Goal: Navigation & Orientation: Go to known website

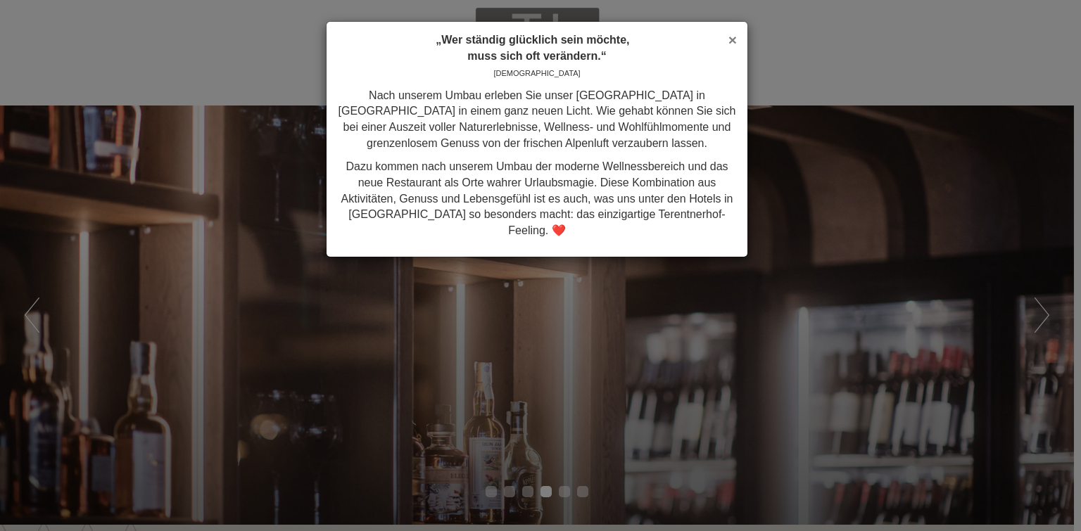
click at [733, 42] on span "×" at bounding box center [732, 40] width 8 height 16
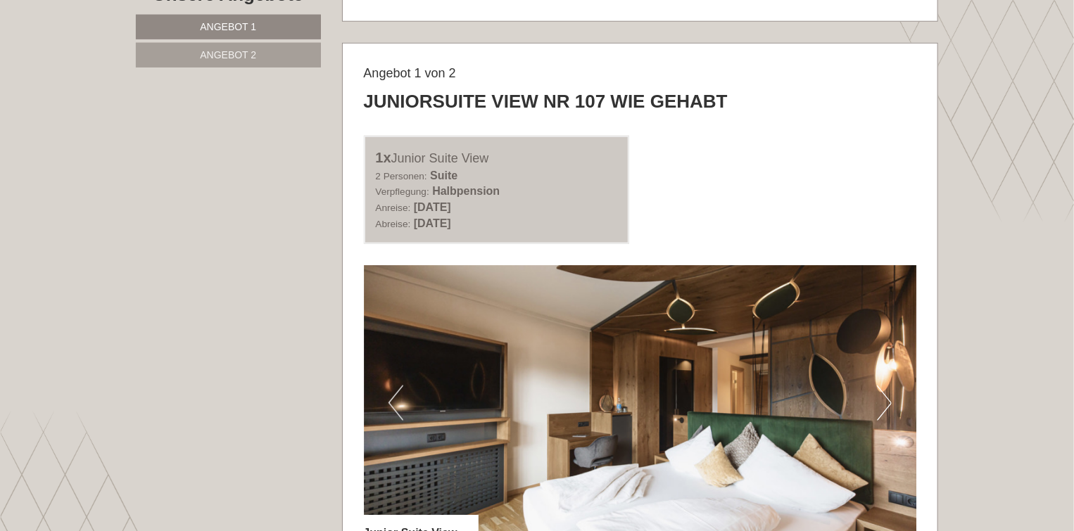
scroll to position [563, 0]
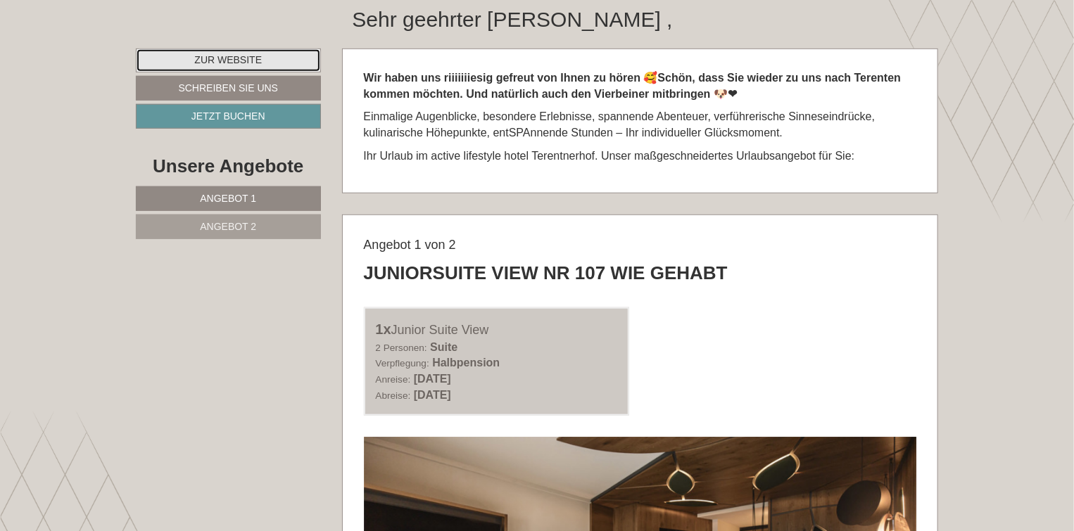
click at [218, 59] on link "Zur Website" at bounding box center [228, 61] width 185 height 24
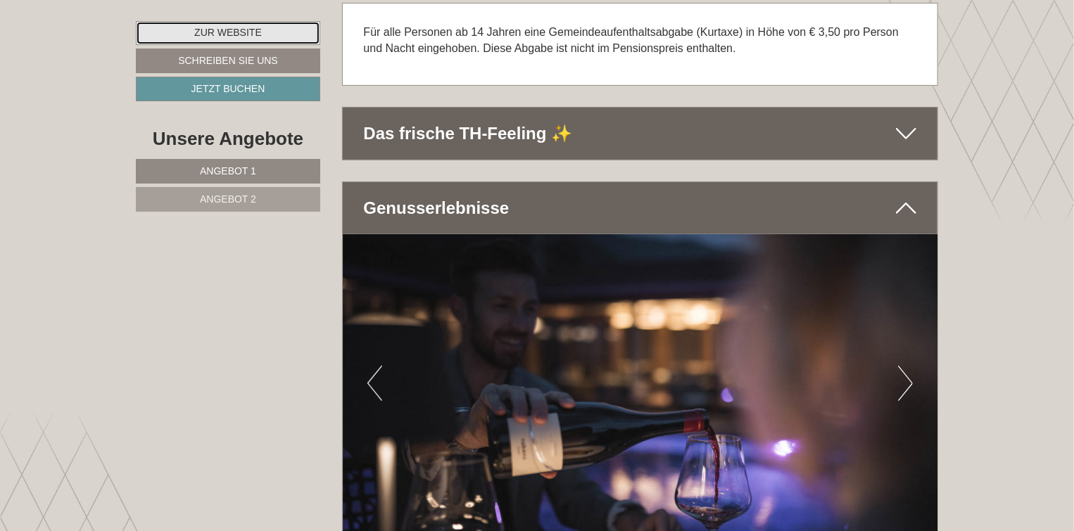
scroll to position [2885, 0]
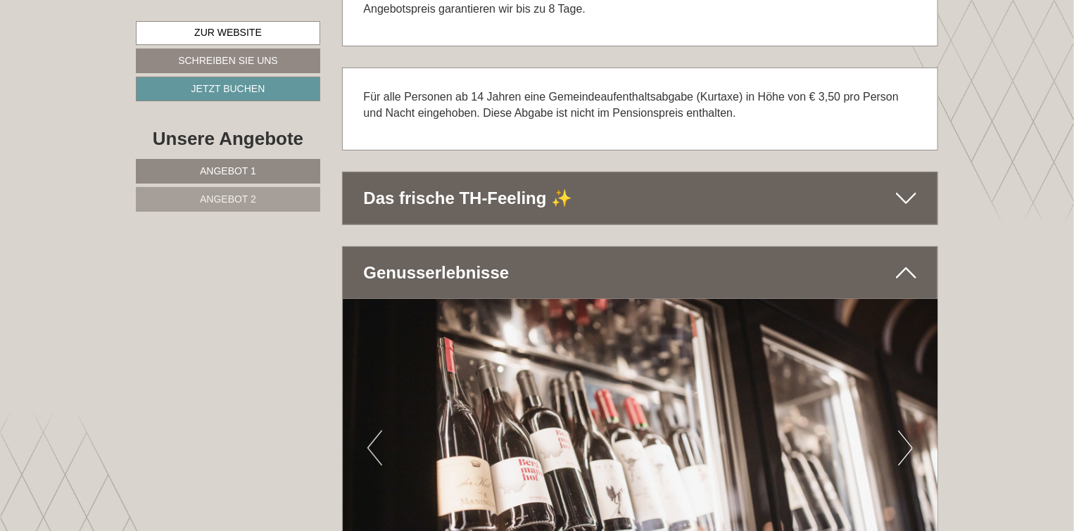
click at [908, 192] on icon at bounding box center [906, 198] width 20 height 24
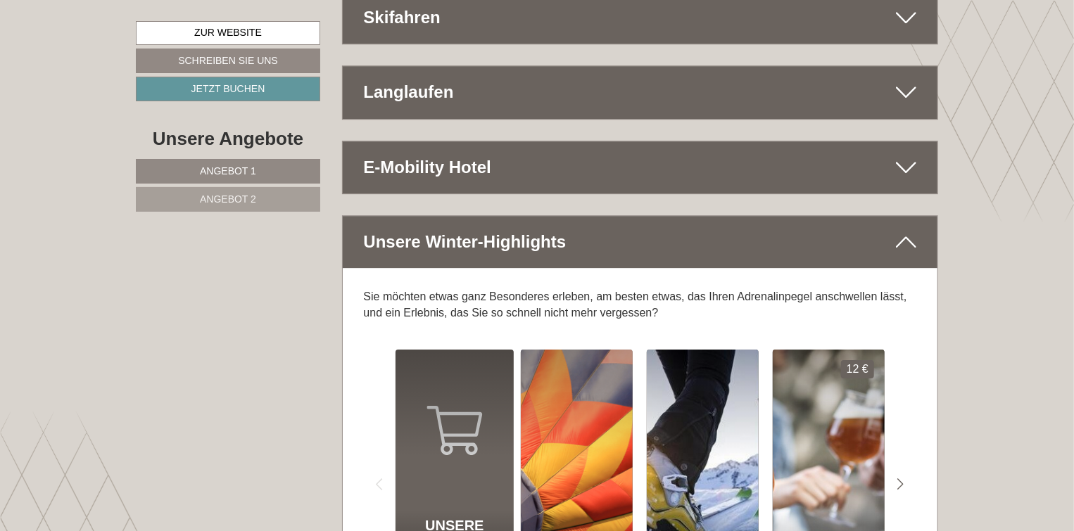
scroll to position [7248, 0]
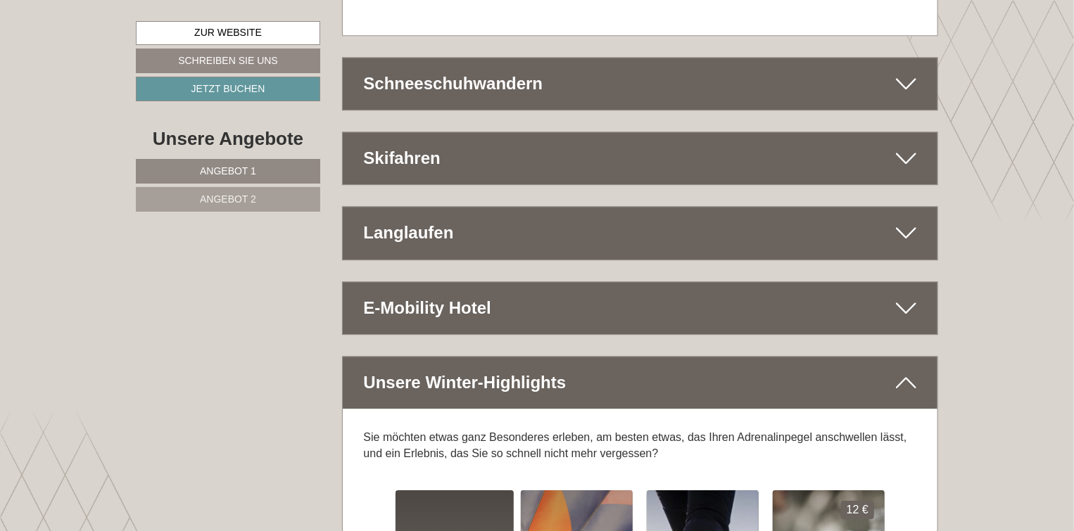
click at [907, 146] on icon at bounding box center [906, 158] width 20 height 24
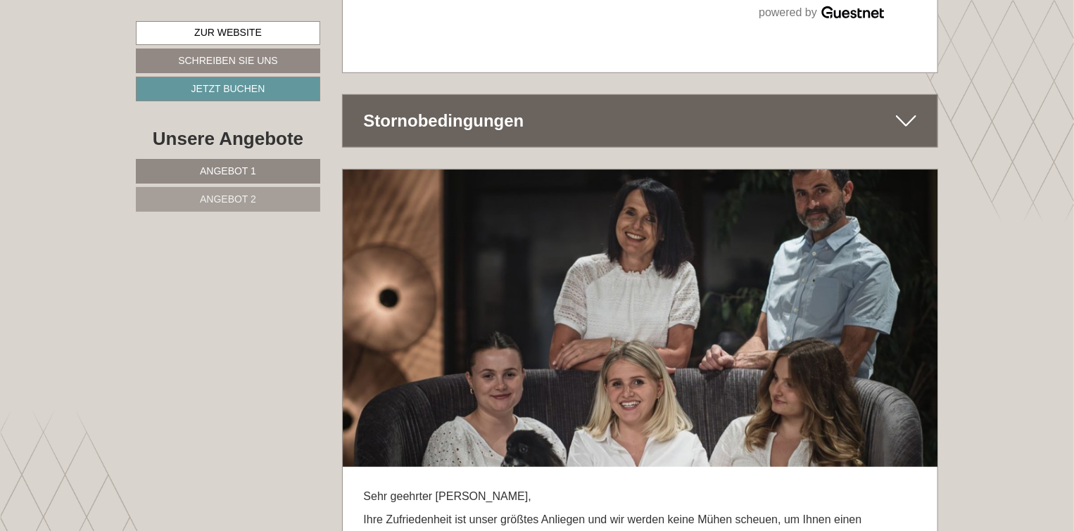
scroll to position [8434, 0]
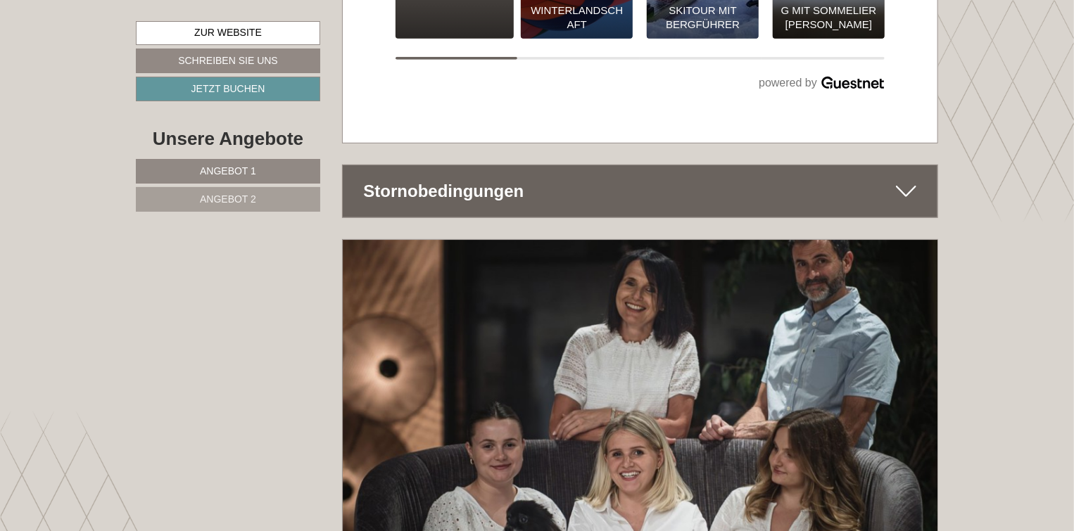
click at [906, 179] on icon at bounding box center [906, 191] width 20 height 24
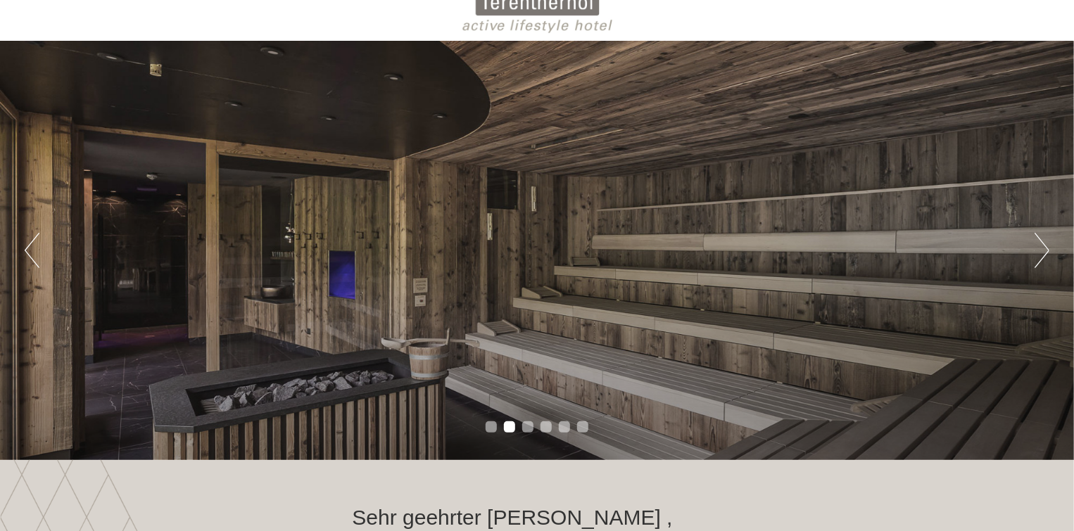
scroll to position [0, 0]
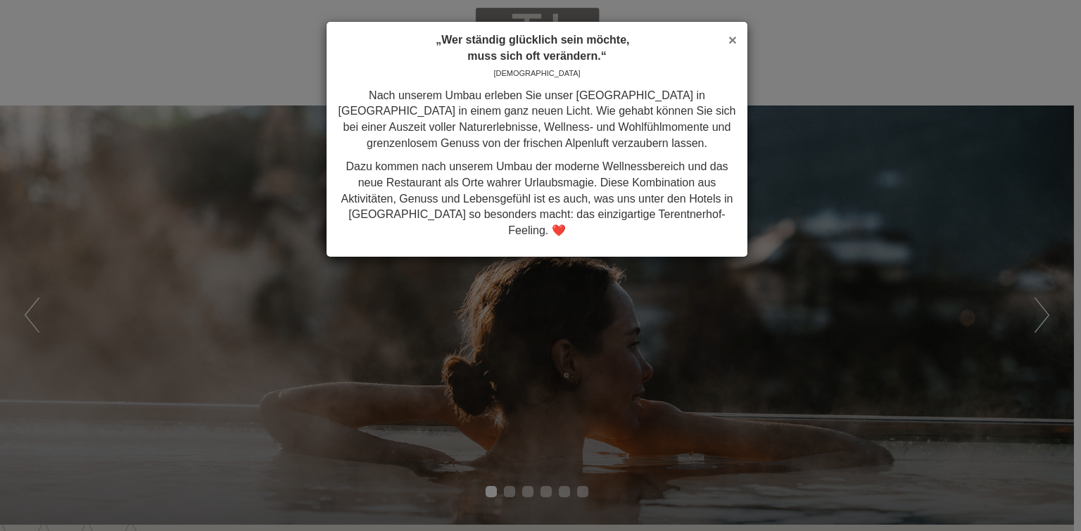
click at [731, 40] on span "×" at bounding box center [732, 40] width 8 height 16
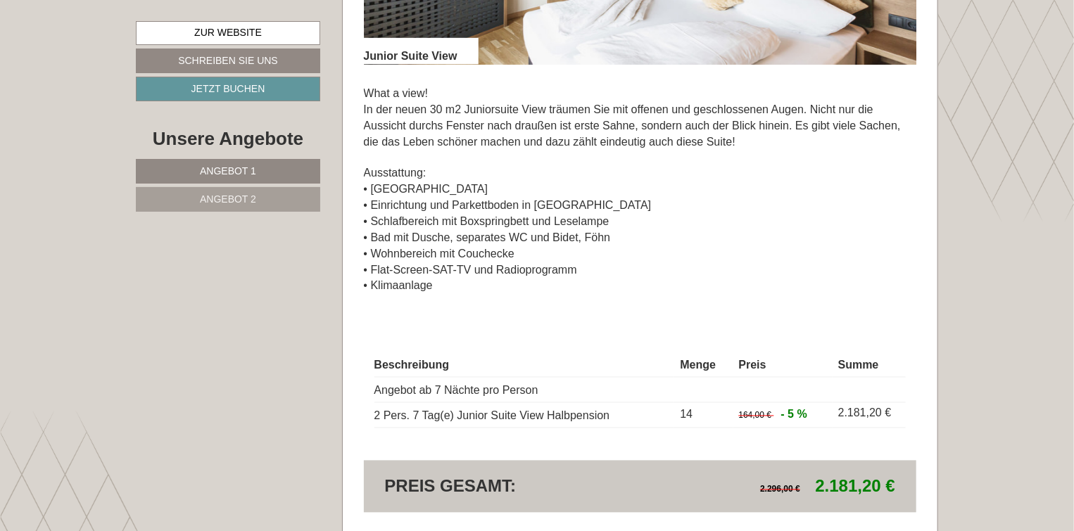
scroll to position [1196, 0]
